Goal: Task Accomplishment & Management: Manage account settings

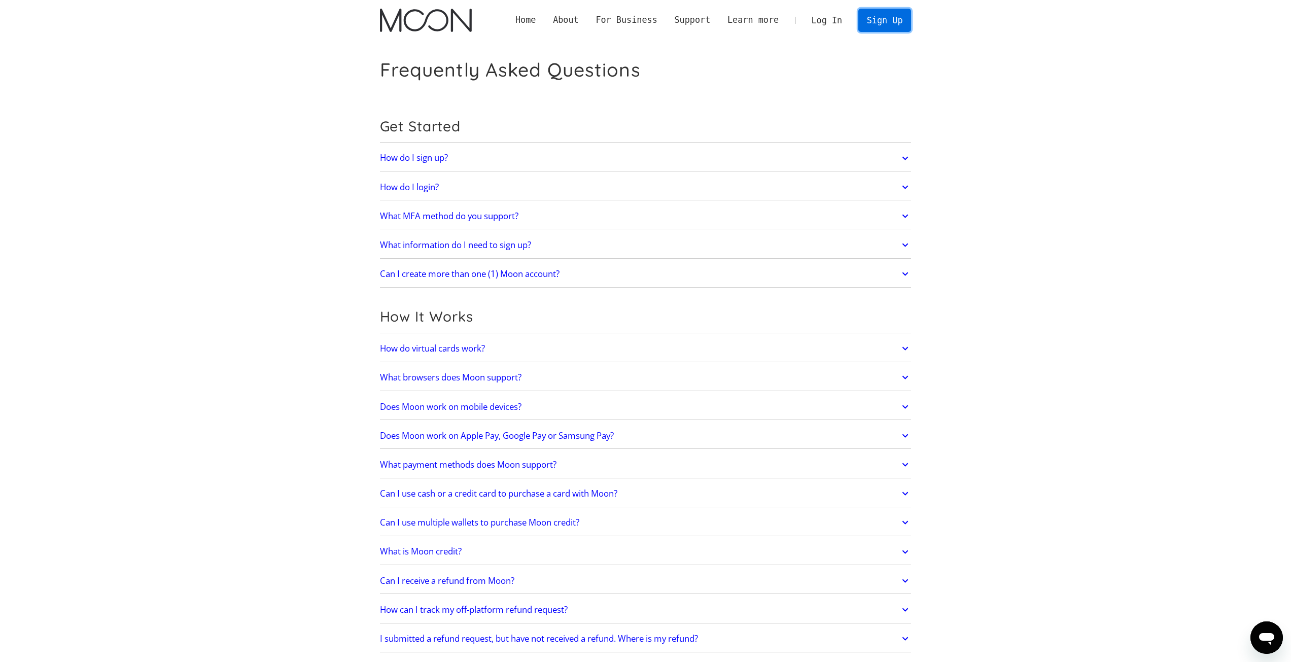
drag, startPoint x: 0, startPoint y: 0, endPoint x: 875, endPoint y: 13, distance: 875.2
click at [875, 13] on link "Sign Up" at bounding box center [884, 20] width 53 height 23
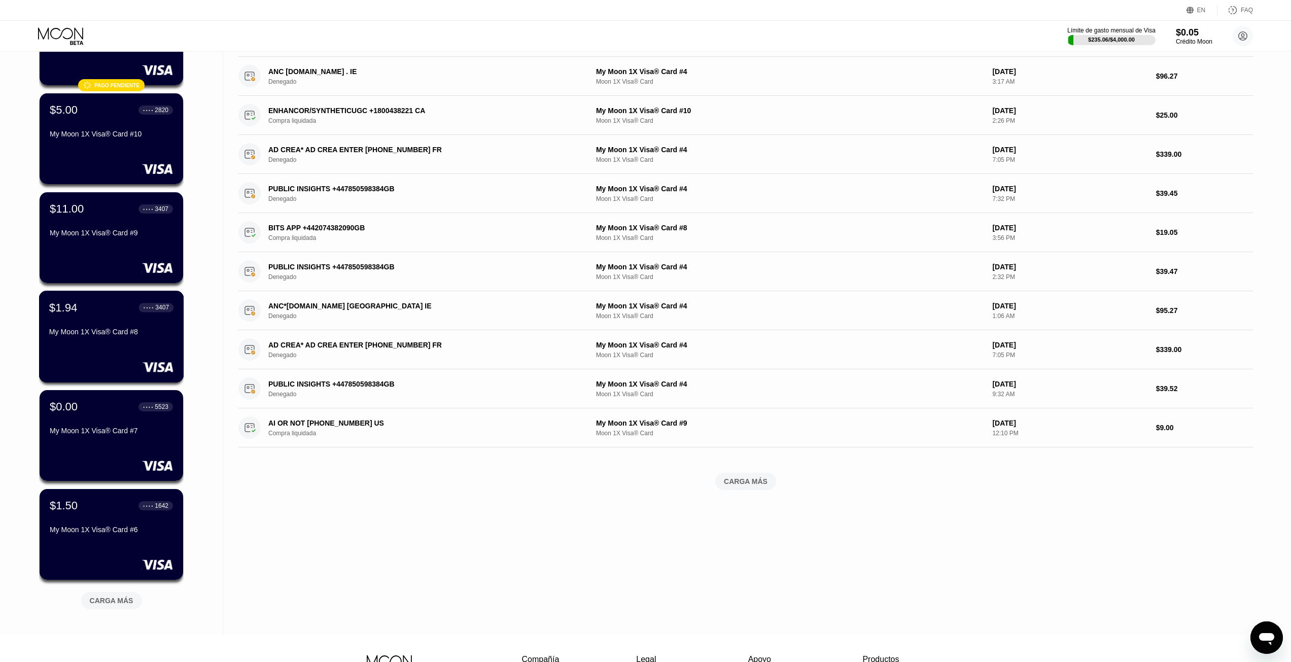
scroll to position [101, 0]
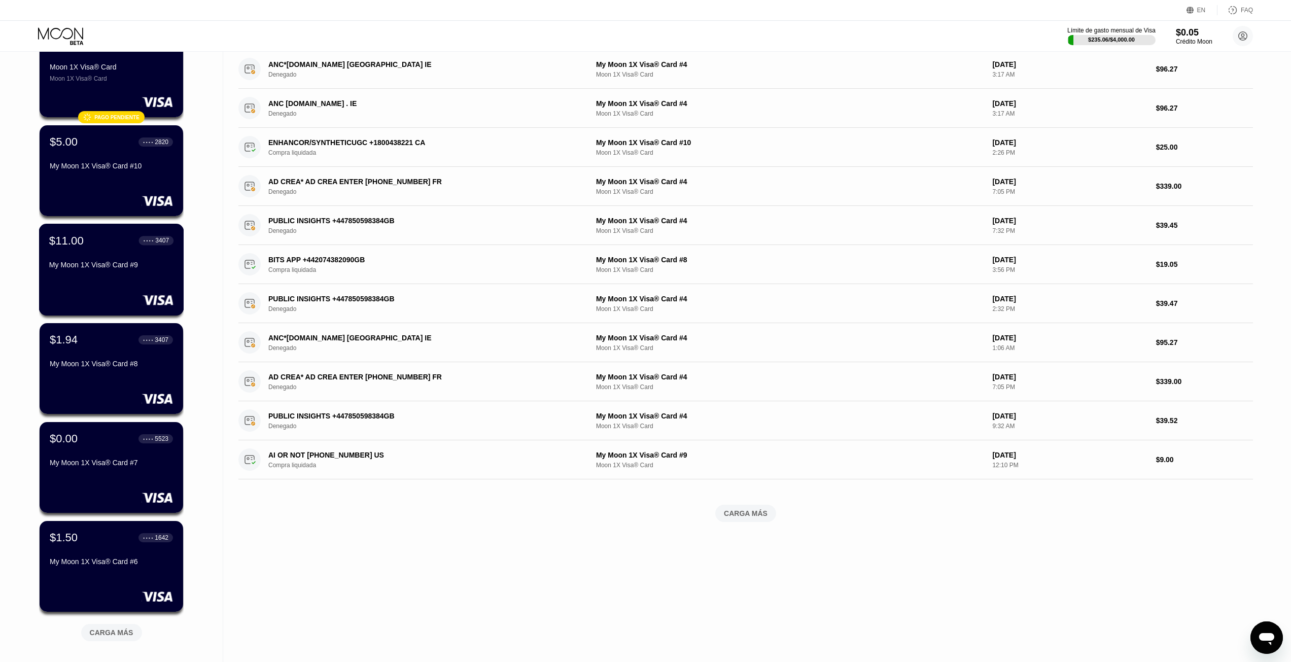
click at [58, 286] on div "$11.00 ● ● ● ● 3407 My Moon 1X Visa® Card #9" at bounding box center [111, 270] width 145 height 92
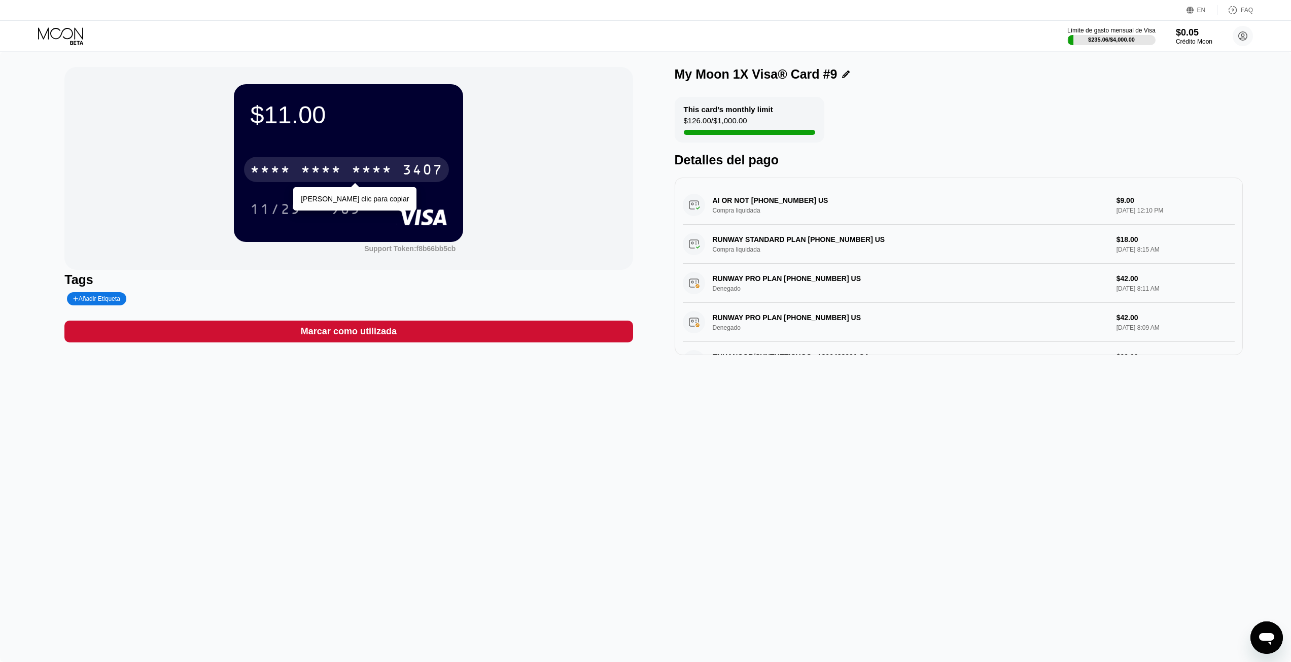
click at [335, 172] on div "* * * *" at bounding box center [321, 171] width 41 height 16
click at [363, 157] on div "[CREDIT_CARD_NUMBER]" at bounding box center [348, 166] width 197 height 34
click at [363, 159] on div "[CREDIT_CARD_NUMBER]" at bounding box center [346, 169] width 205 height 25
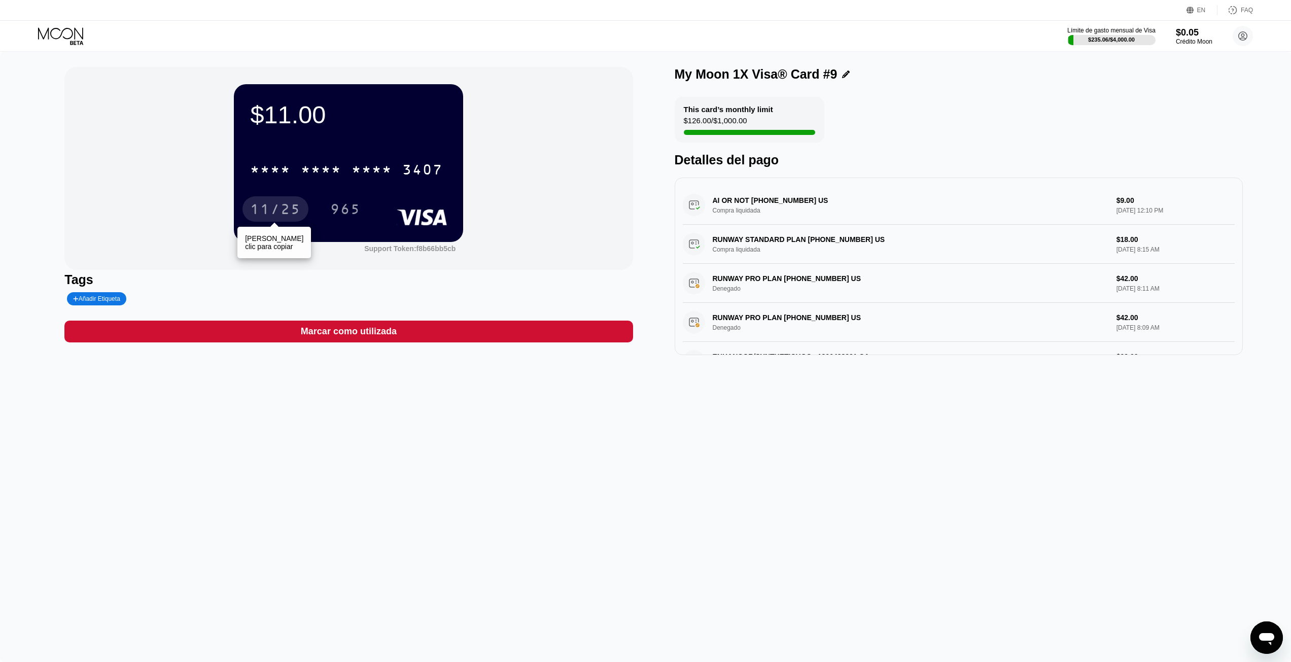
drag, startPoint x: 286, startPoint y: 206, endPoint x: 422, endPoint y: 90, distance: 178.5
click at [286, 206] on div "11/25" at bounding box center [275, 210] width 51 height 16
click at [333, 209] on div "965" at bounding box center [345, 210] width 30 height 16
